Goal: Navigation & Orientation: Find specific page/section

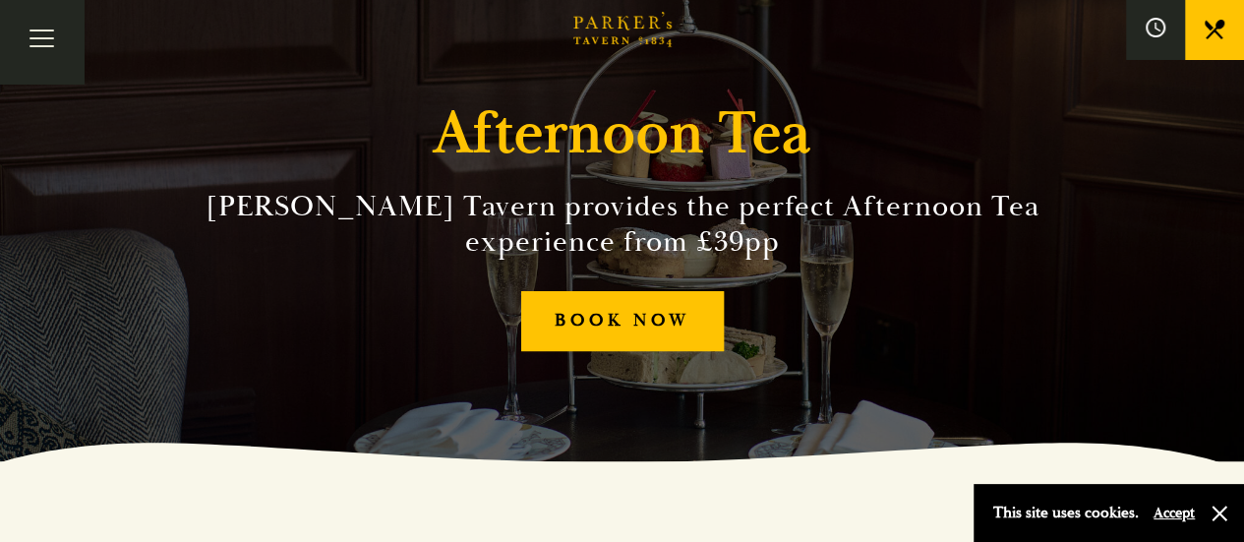
scroll to position [82, 0]
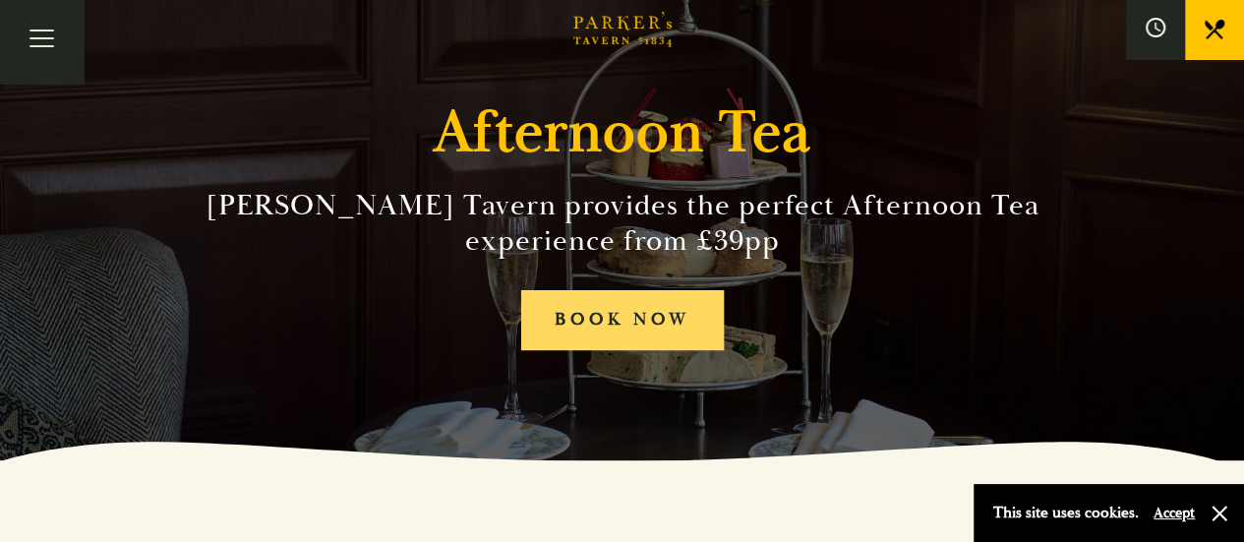
click at [598, 326] on link "BOOK NOW" at bounding box center [622, 320] width 203 height 60
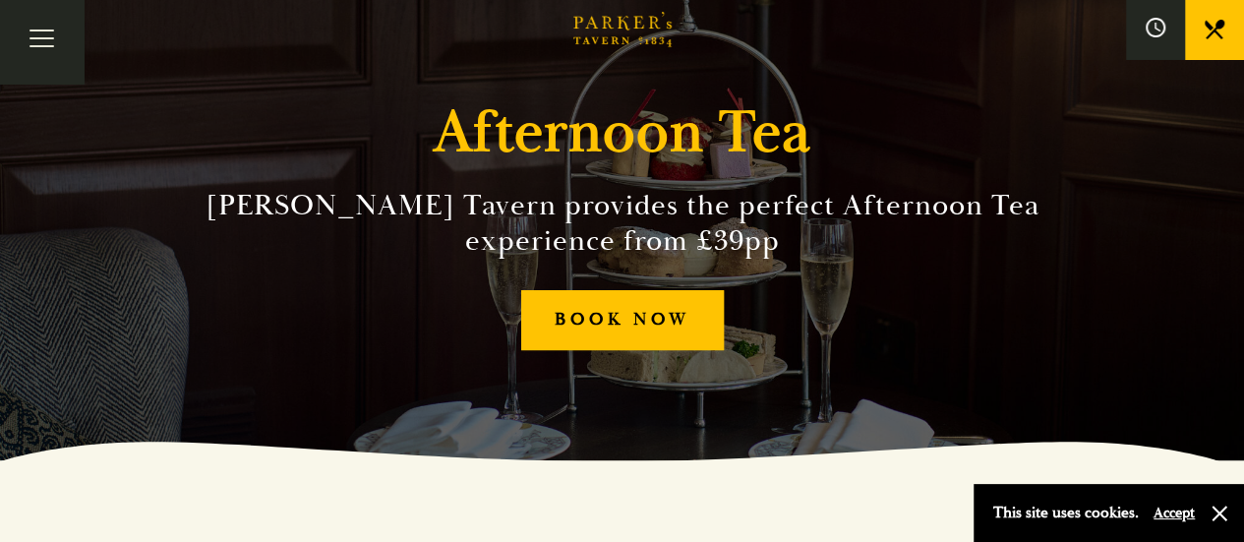
scroll to position [0, 0]
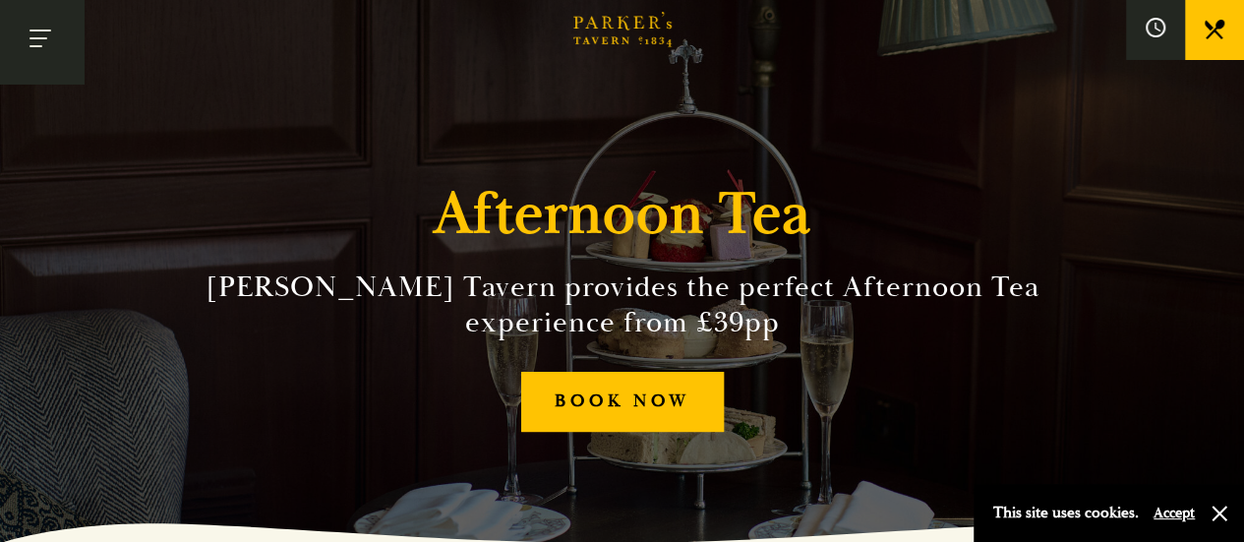
click at [53, 61] on button "Toggle navigation" at bounding box center [42, 42] width 84 height 84
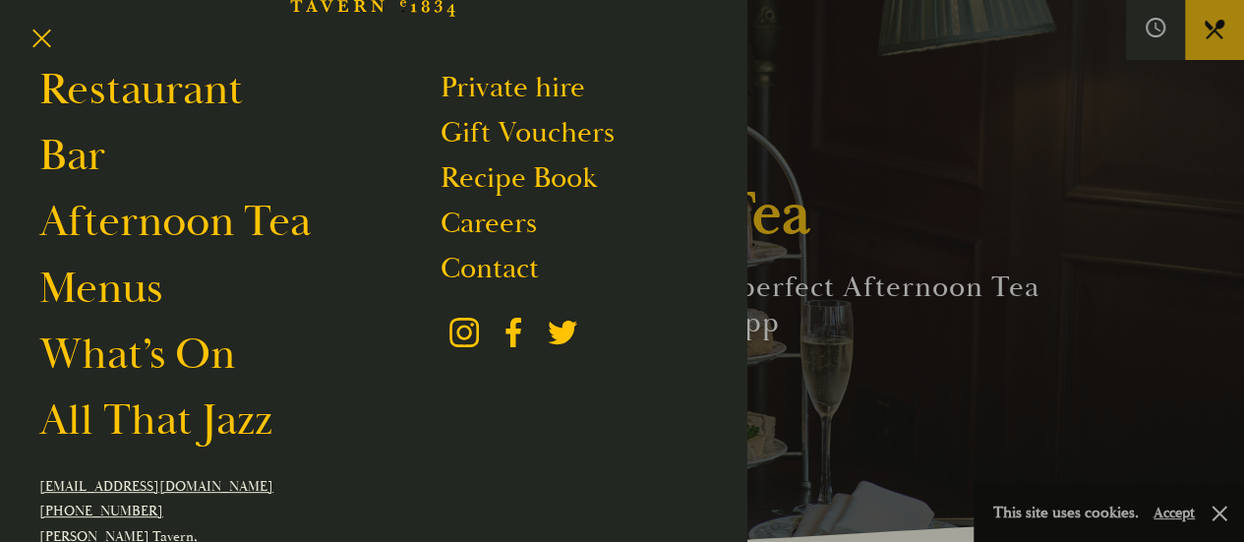
scroll to position [102, 0]
click at [161, 349] on link "What’s On" at bounding box center [137, 353] width 196 height 55
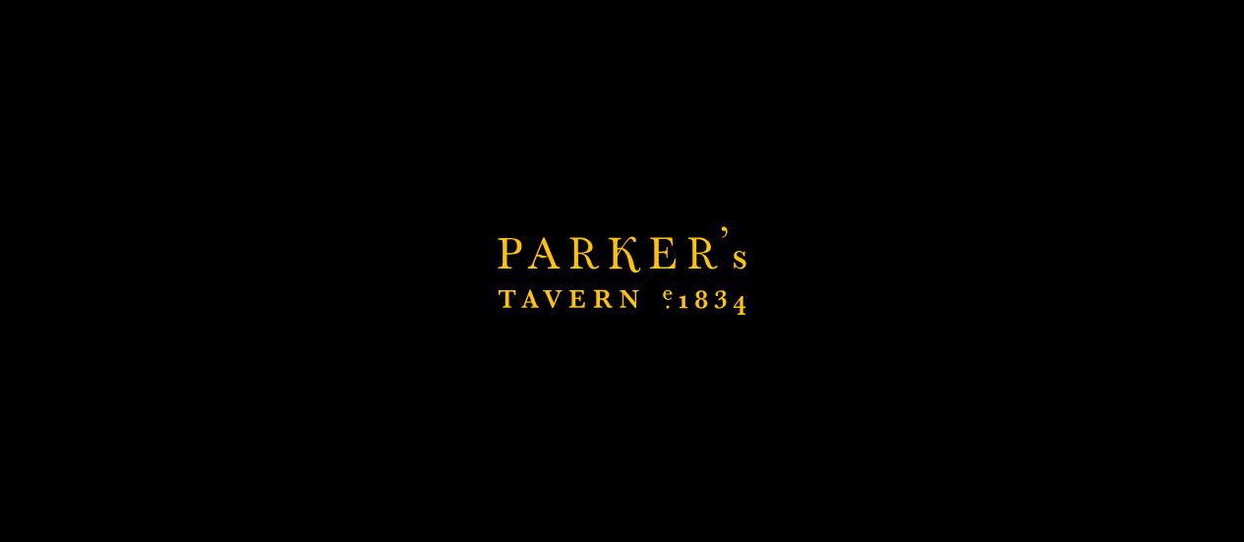
scroll to position [1592, 0]
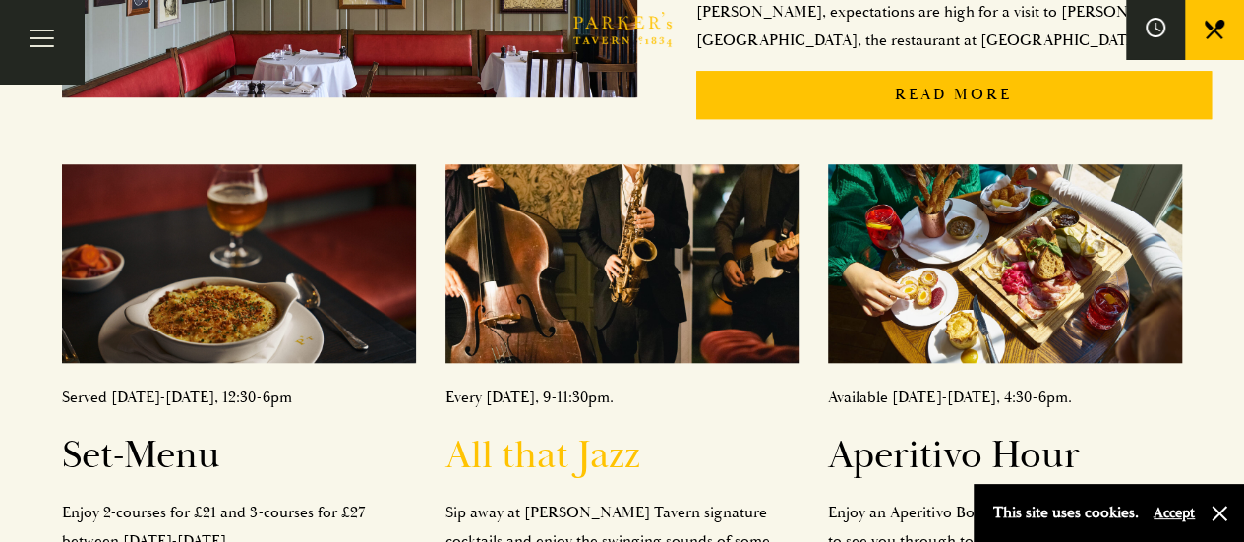
scroll to position [747, 0]
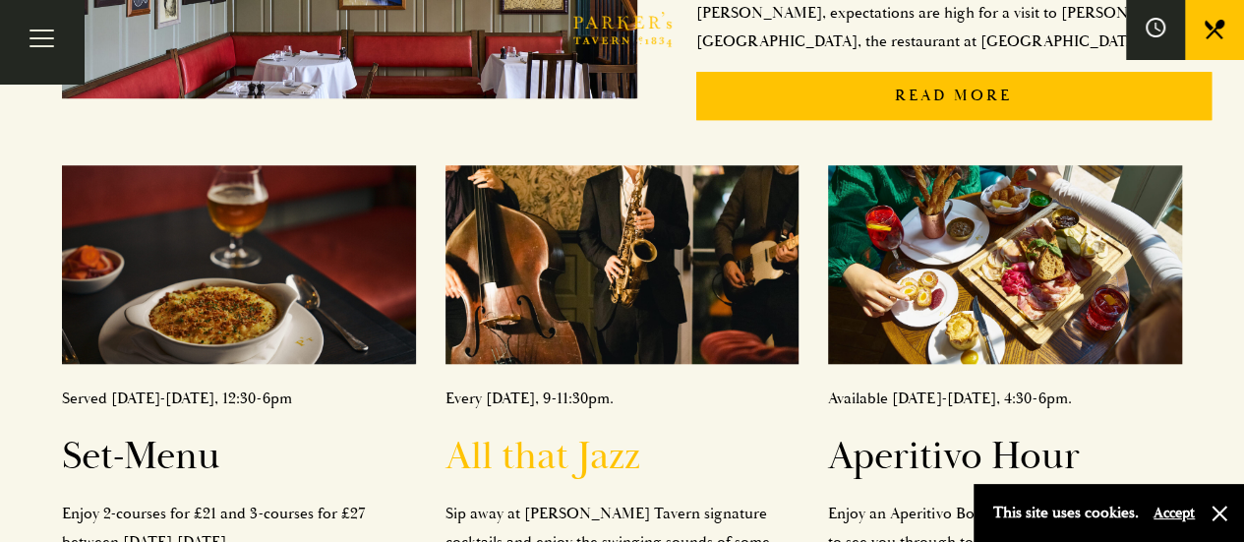
click at [539, 433] on h2 "All that Jazz" at bounding box center [623, 456] width 354 height 47
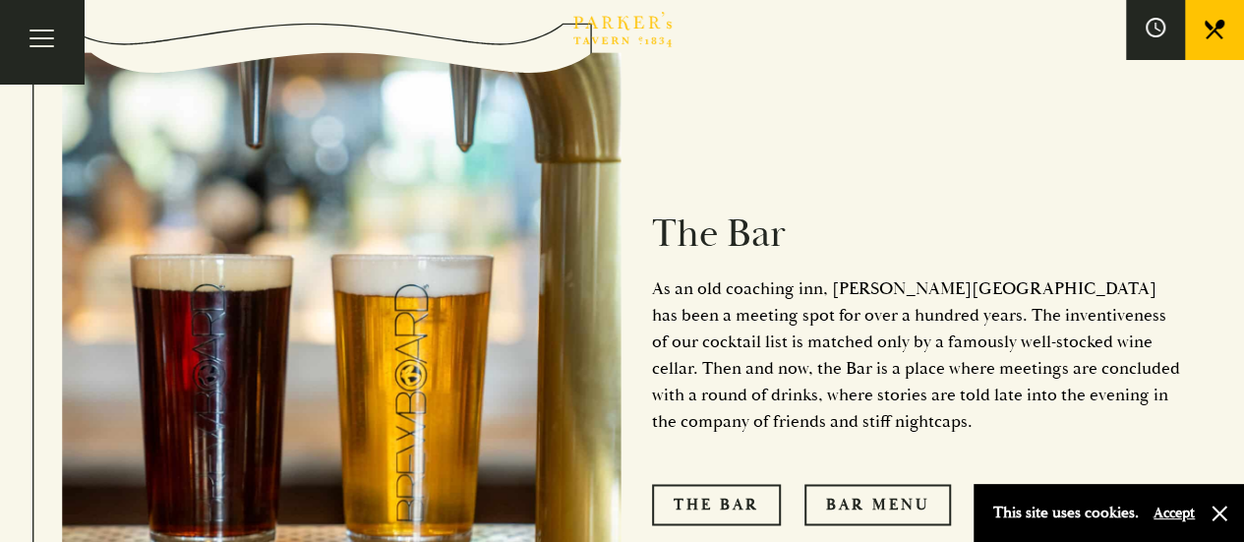
scroll to position [1508, 0]
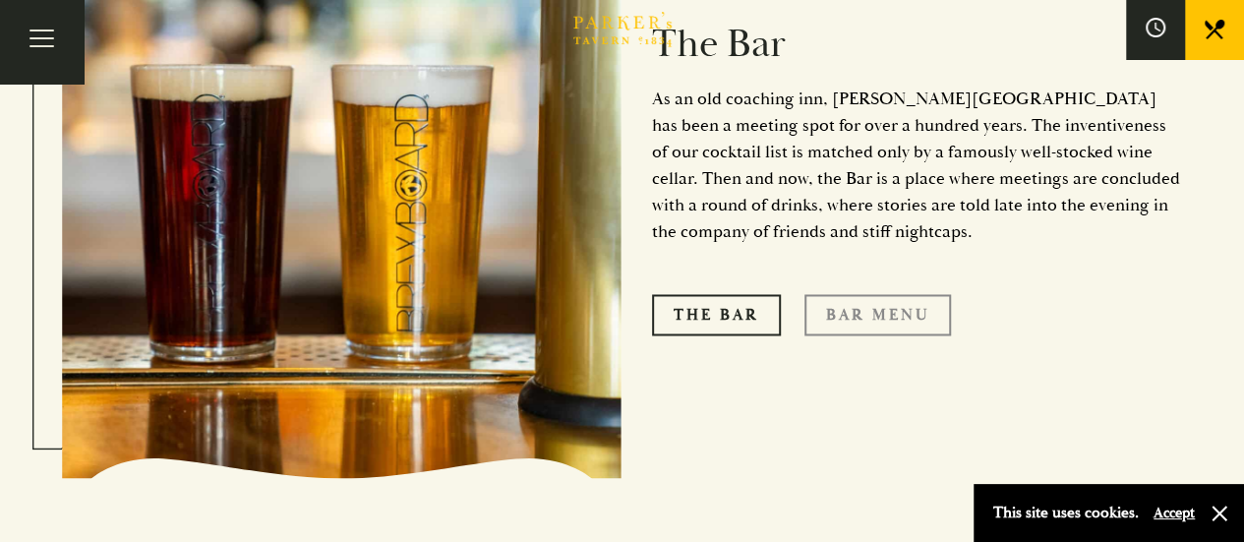
click at [852, 294] on link "Bar Menu" at bounding box center [878, 314] width 147 height 41
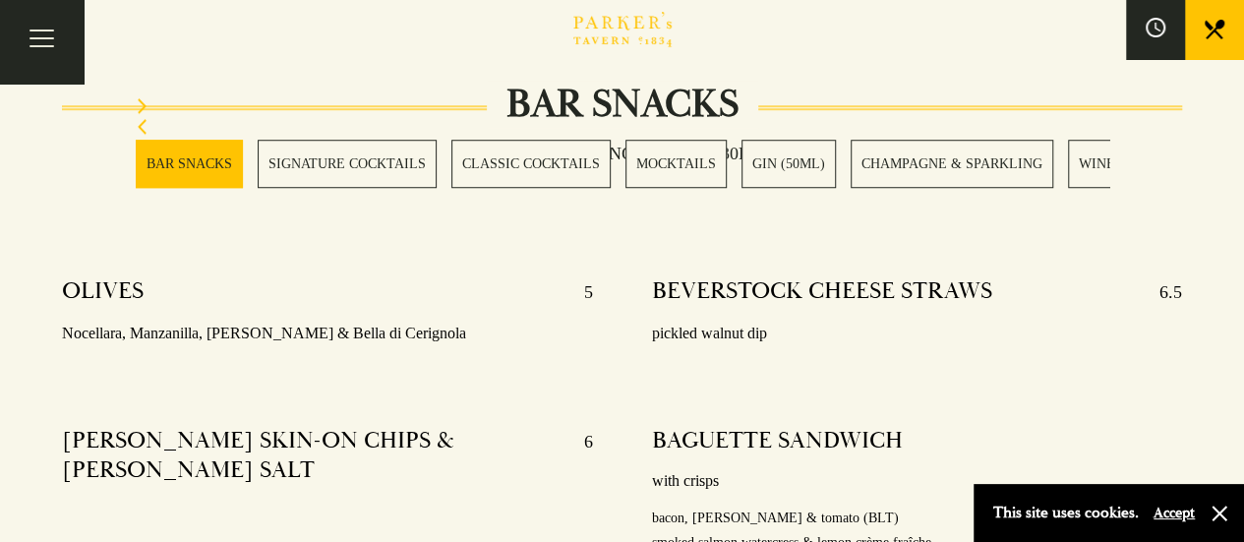
scroll to position [781, 0]
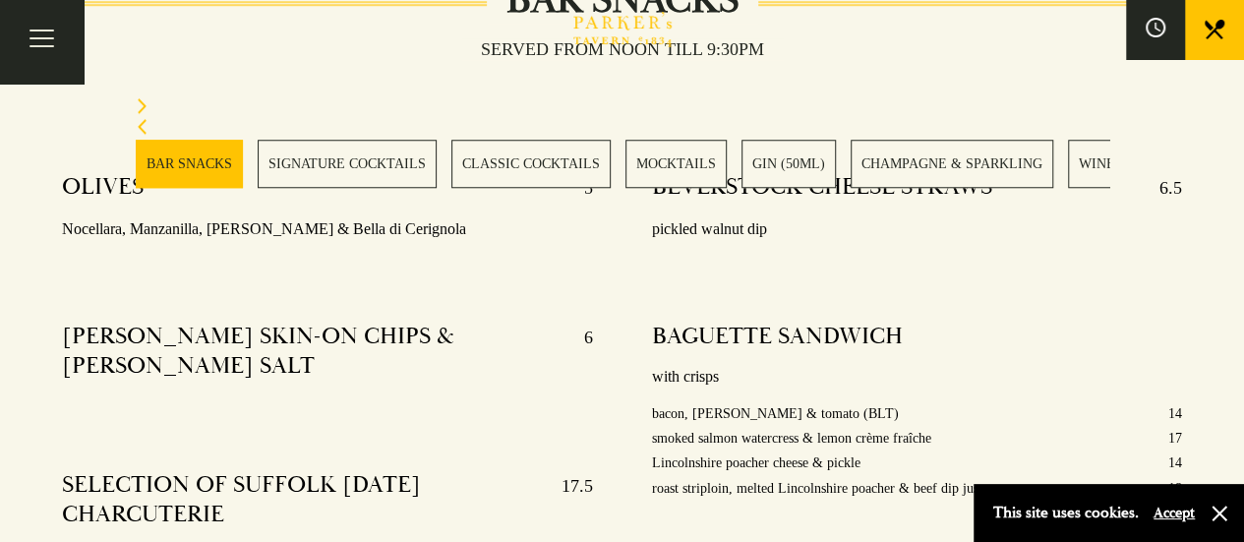
click at [514, 154] on link "CLASSIC COCKTAILS" at bounding box center [531, 164] width 159 height 48
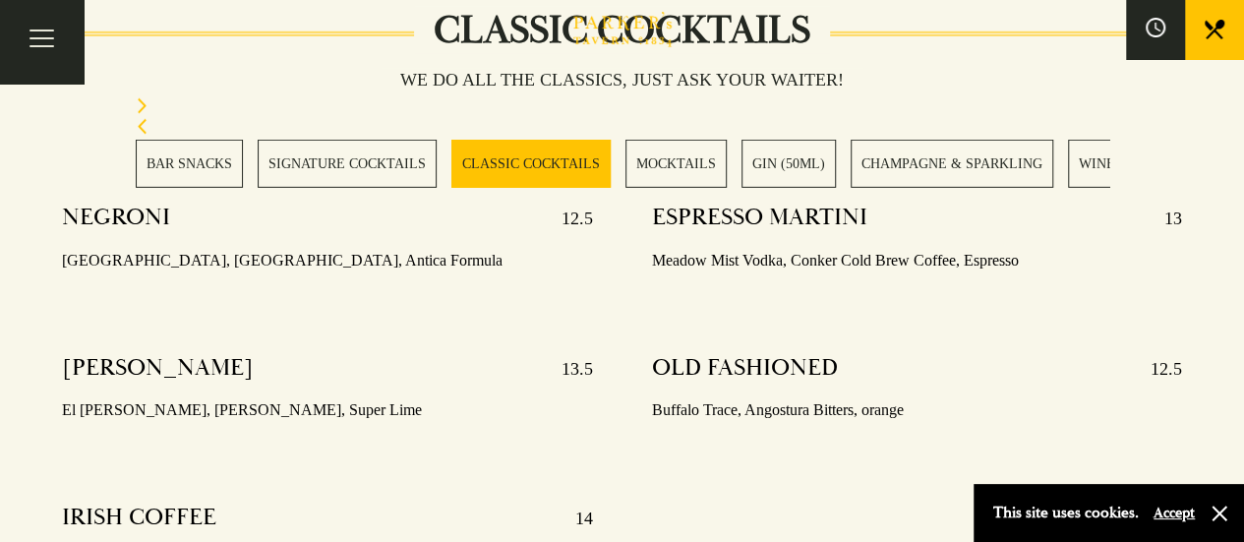
scroll to position [2953, 0]
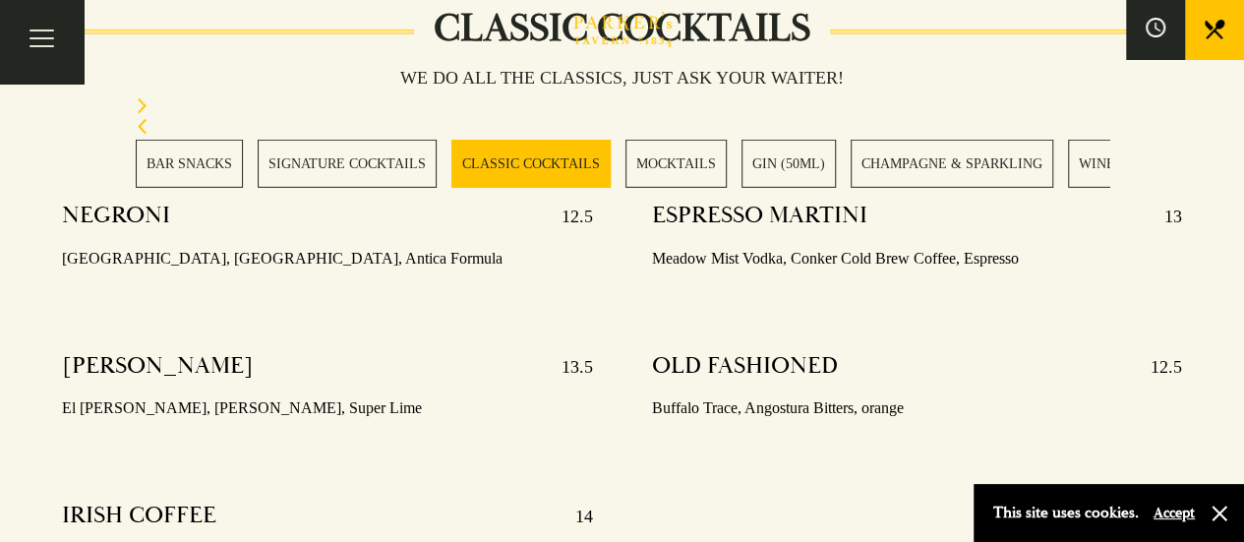
click at [392, 154] on link "SIGNATURE COCKTAILS" at bounding box center [347, 164] width 179 height 48
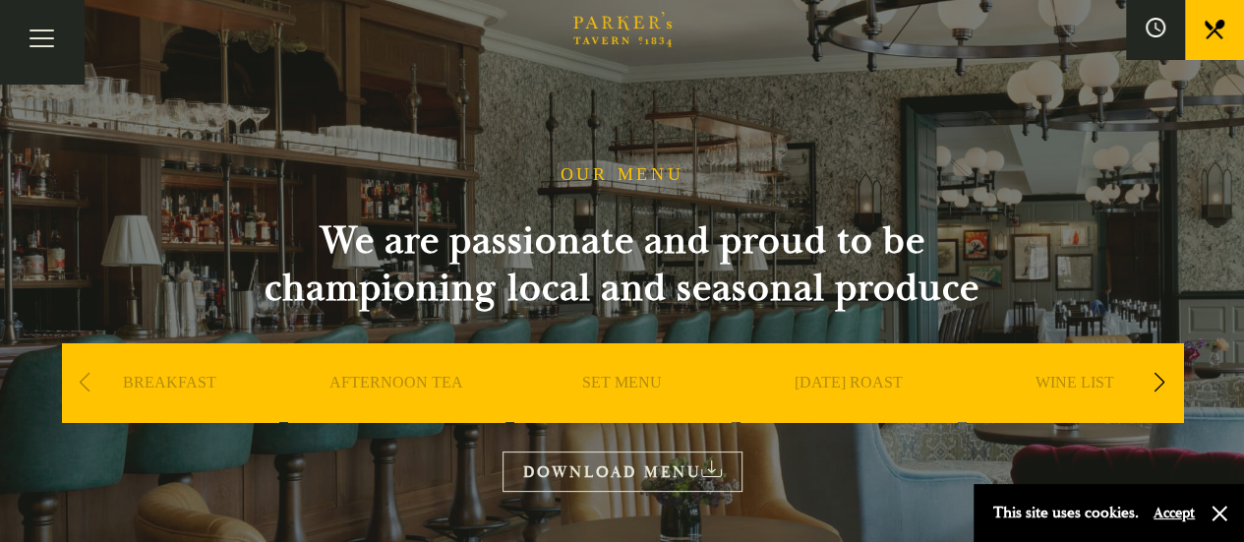
click at [847, 389] on link "[DATE] ROAST" at bounding box center [849, 412] width 108 height 79
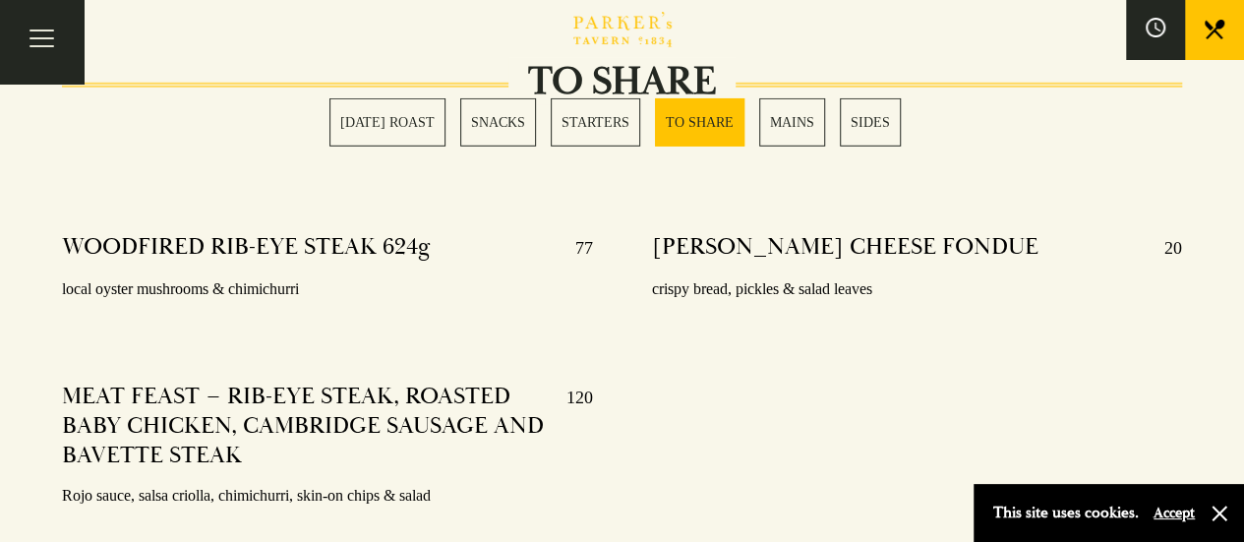
scroll to position [2879, 0]
click at [797, 115] on link "MAINS" at bounding box center [792, 122] width 66 height 48
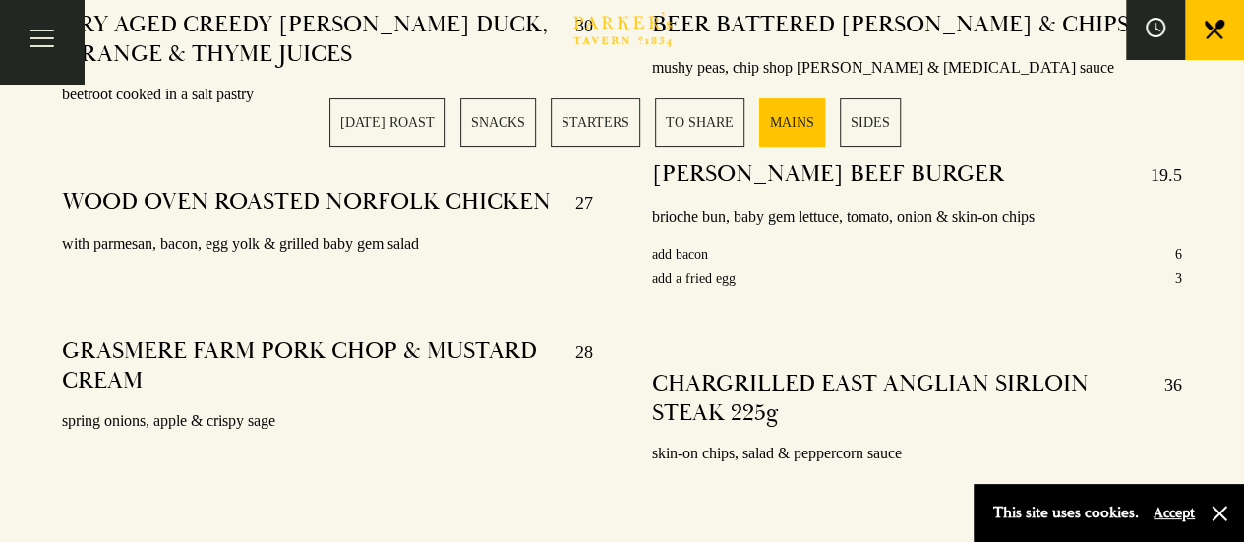
scroll to position [3842, 0]
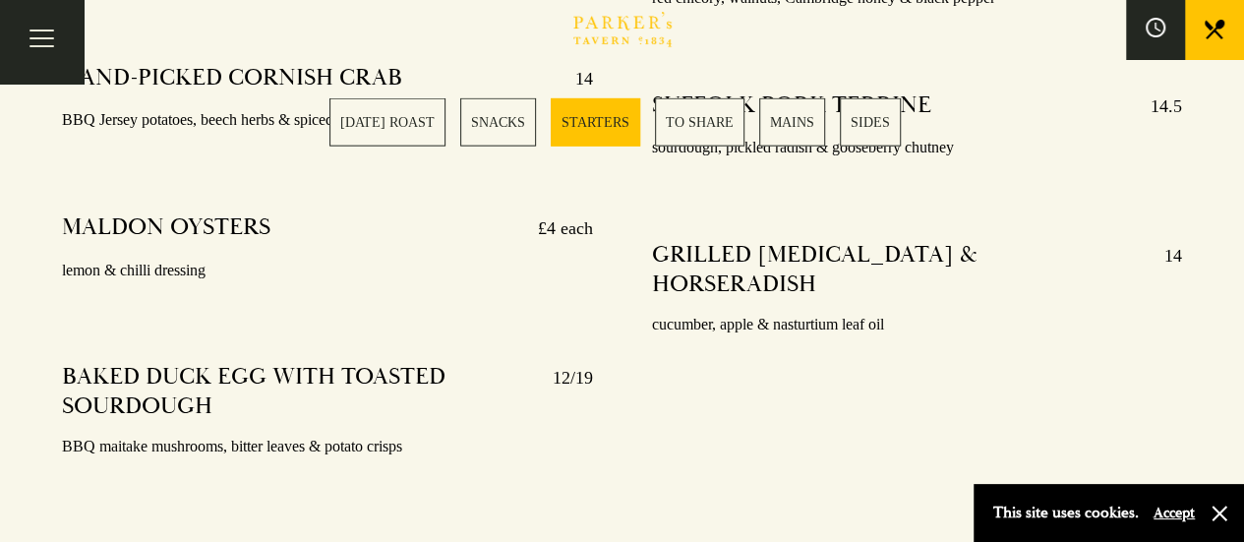
click at [430, 123] on link "[DATE] ROAST" at bounding box center [388, 122] width 116 height 48
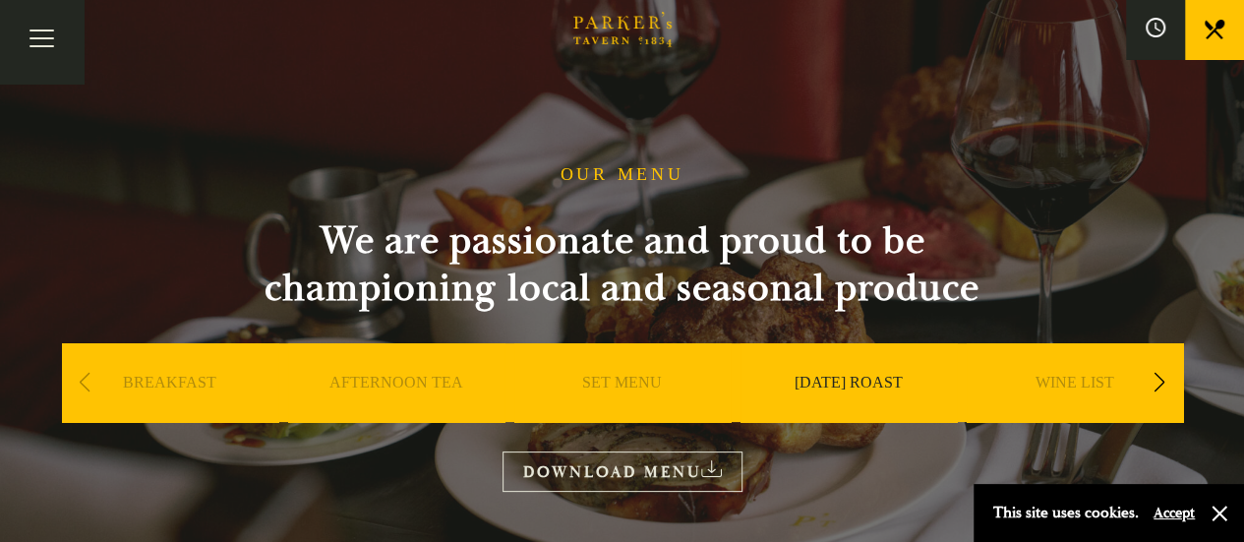
click at [210, 376] on link "BREAKFAST" at bounding box center [169, 412] width 93 height 79
